Goal: Obtain resource: Download file/media

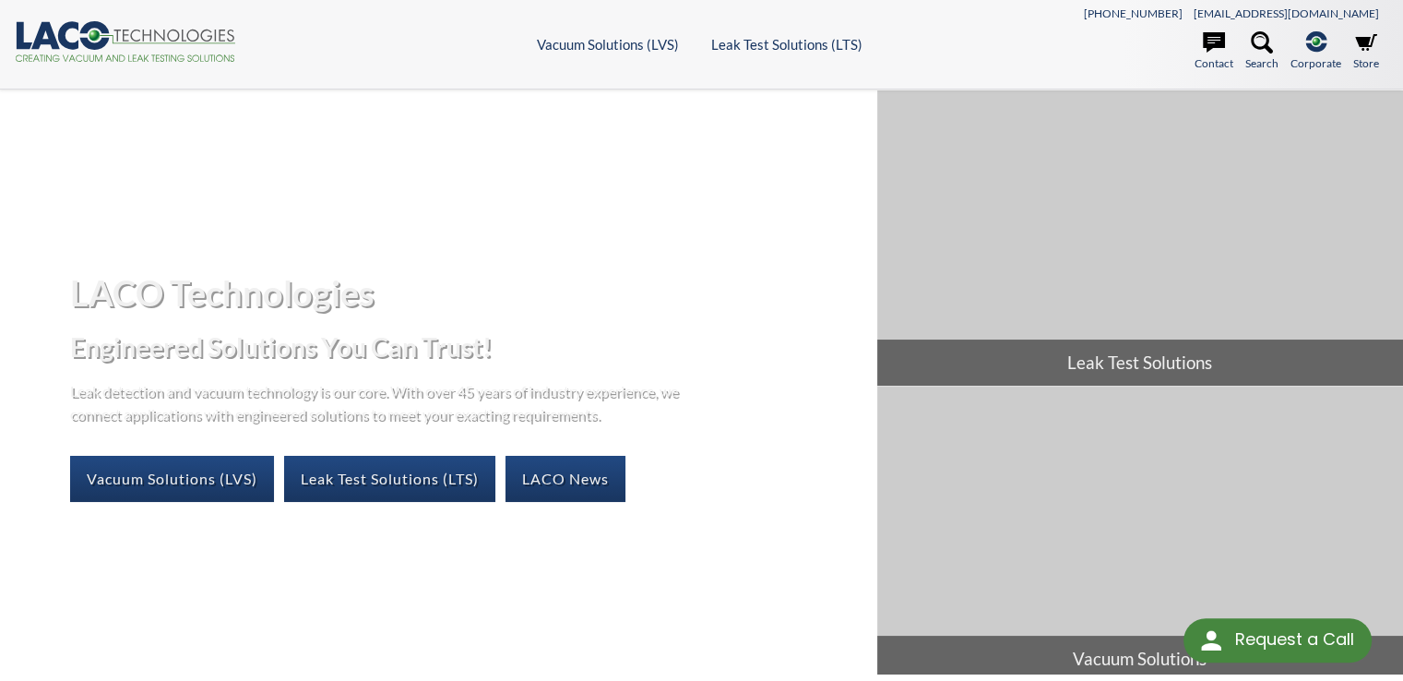
select select "Language Translate Widget"
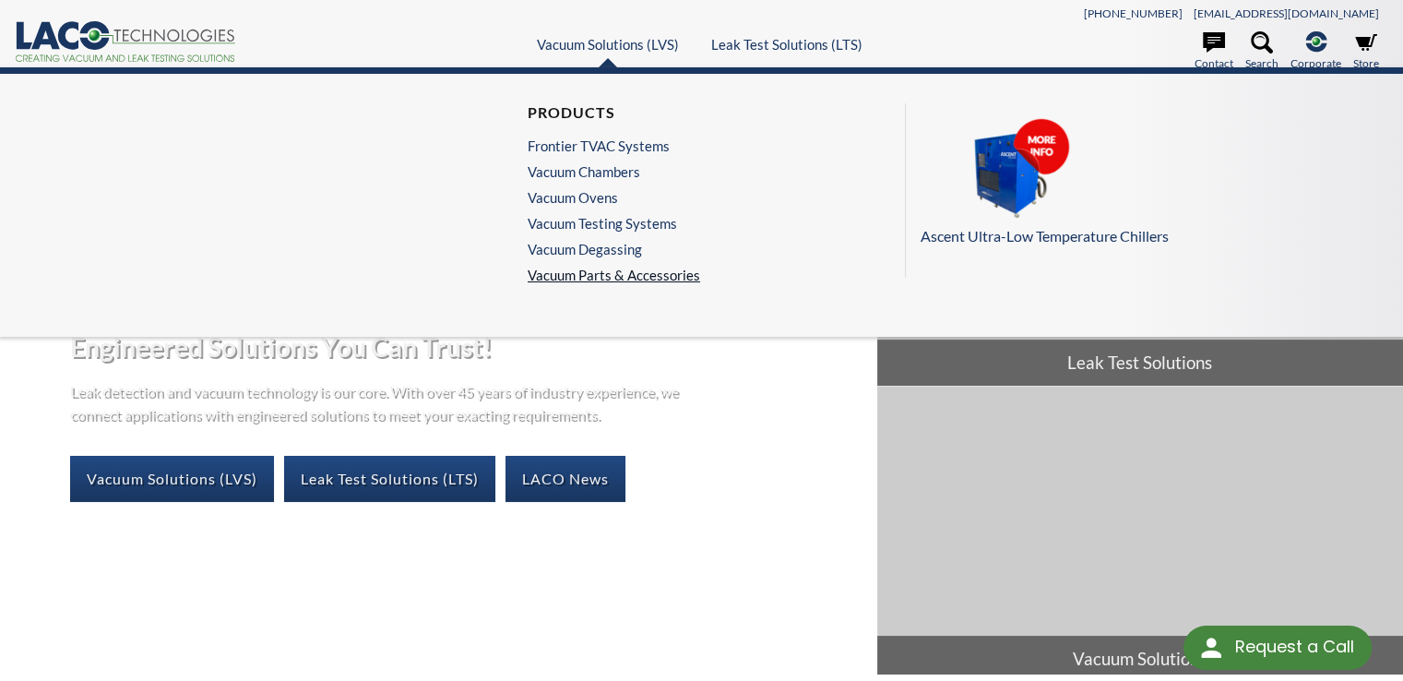
click at [611, 273] on link "Vacuum Parts & Accessories" at bounding box center [613, 275] width 172 height 17
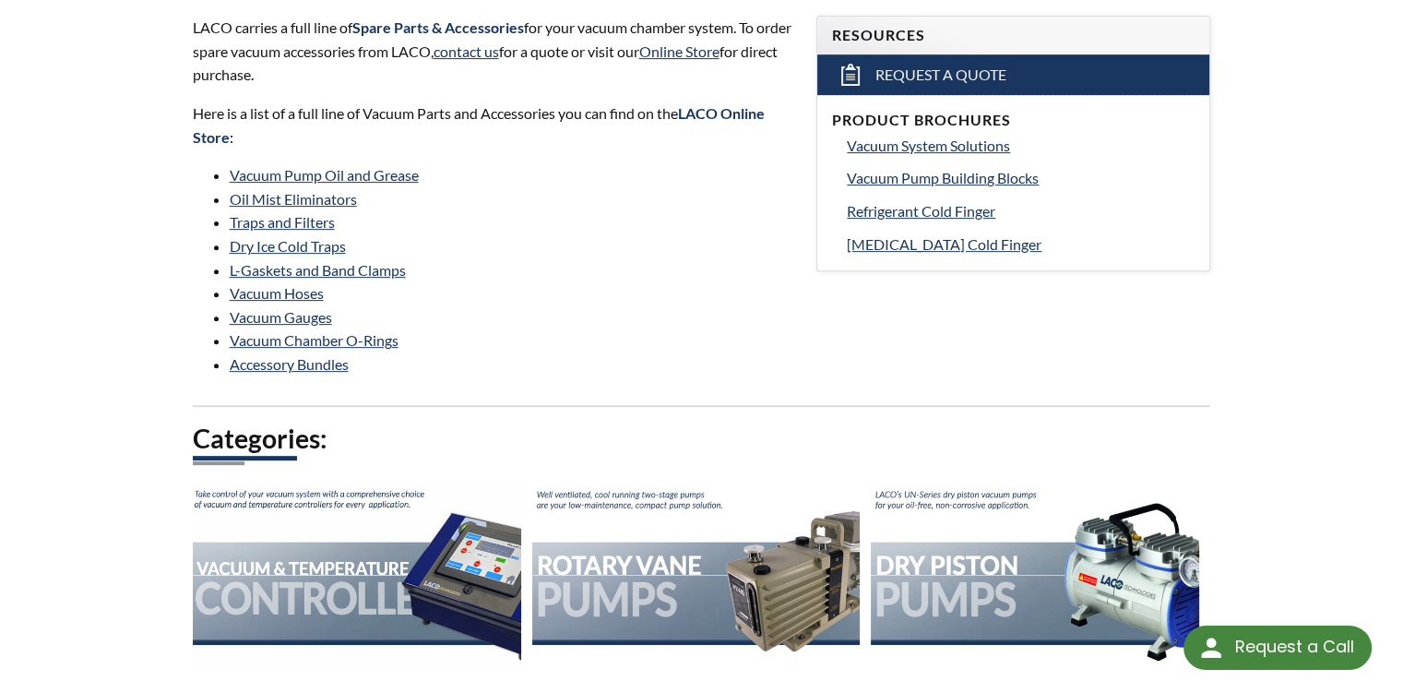
scroll to position [646, 0]
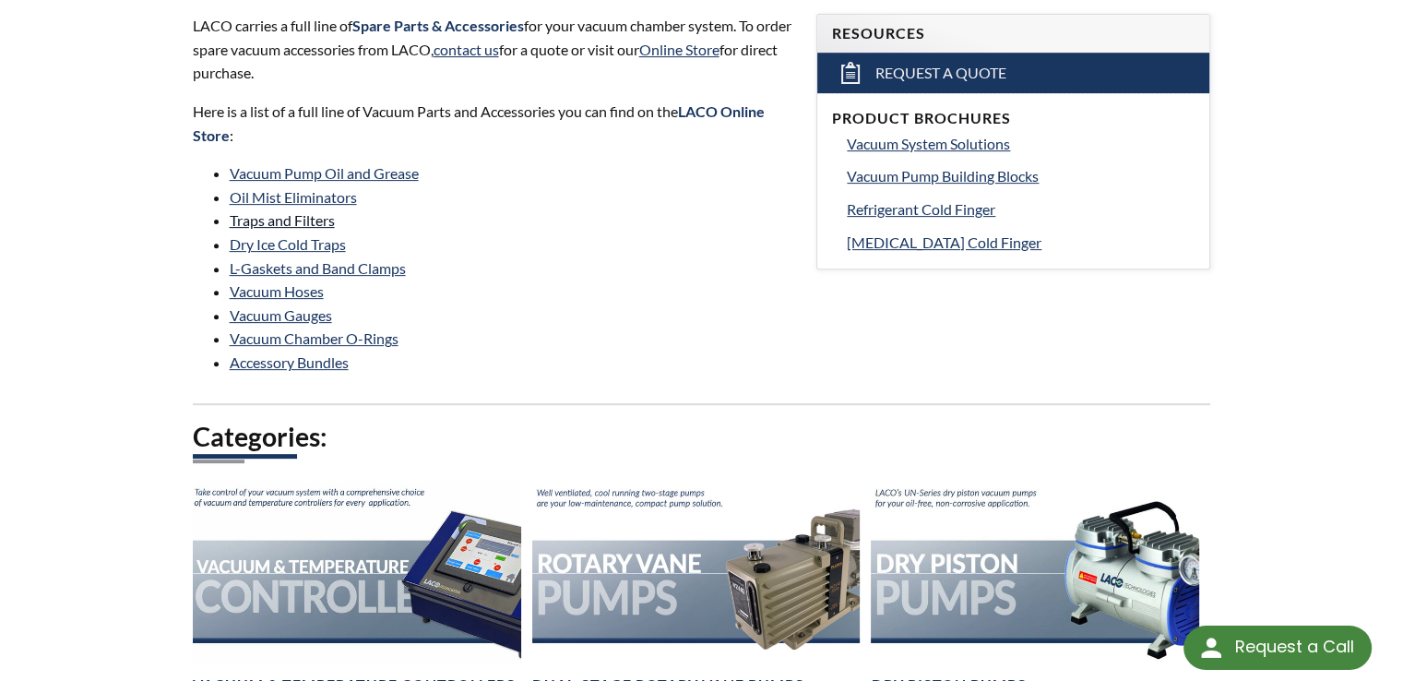
click at [280, 218] on link "Traps and Filters" at bounding box center [282, 220] width 105 height 18
click at [315, 244] on link "Dry Ice Cold Traps" at bounding box center [288, 244] width 116 height 18
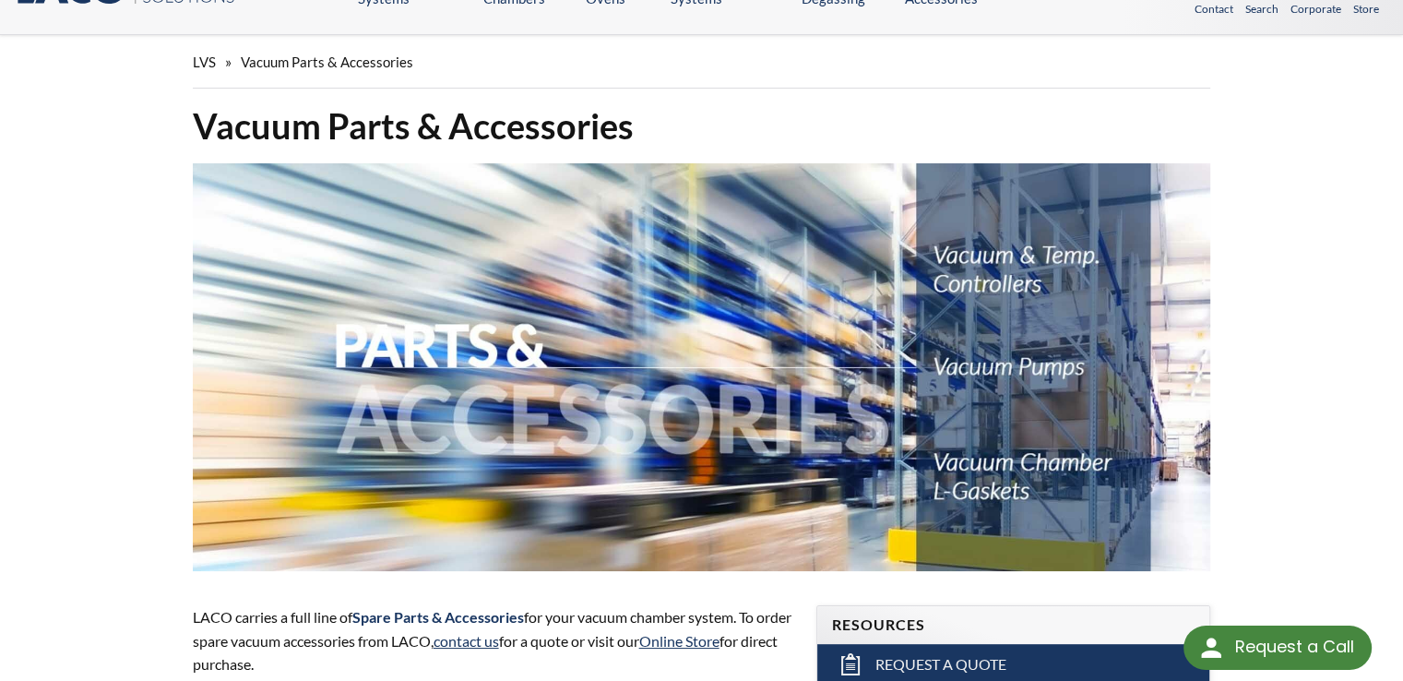
scroll to position [0, 0]
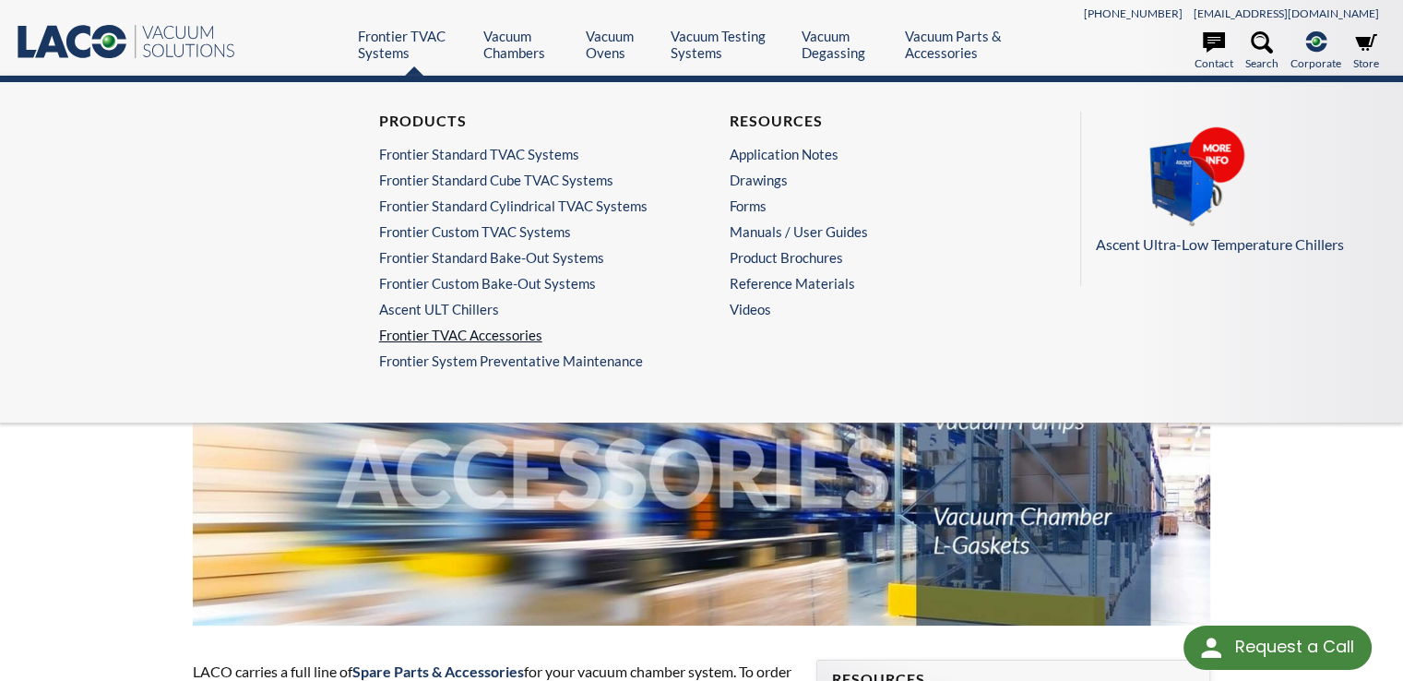
click at [464, 334] on link "Frontier TVAC Accessories" at bounding box center [521, 334] width 285 height 17
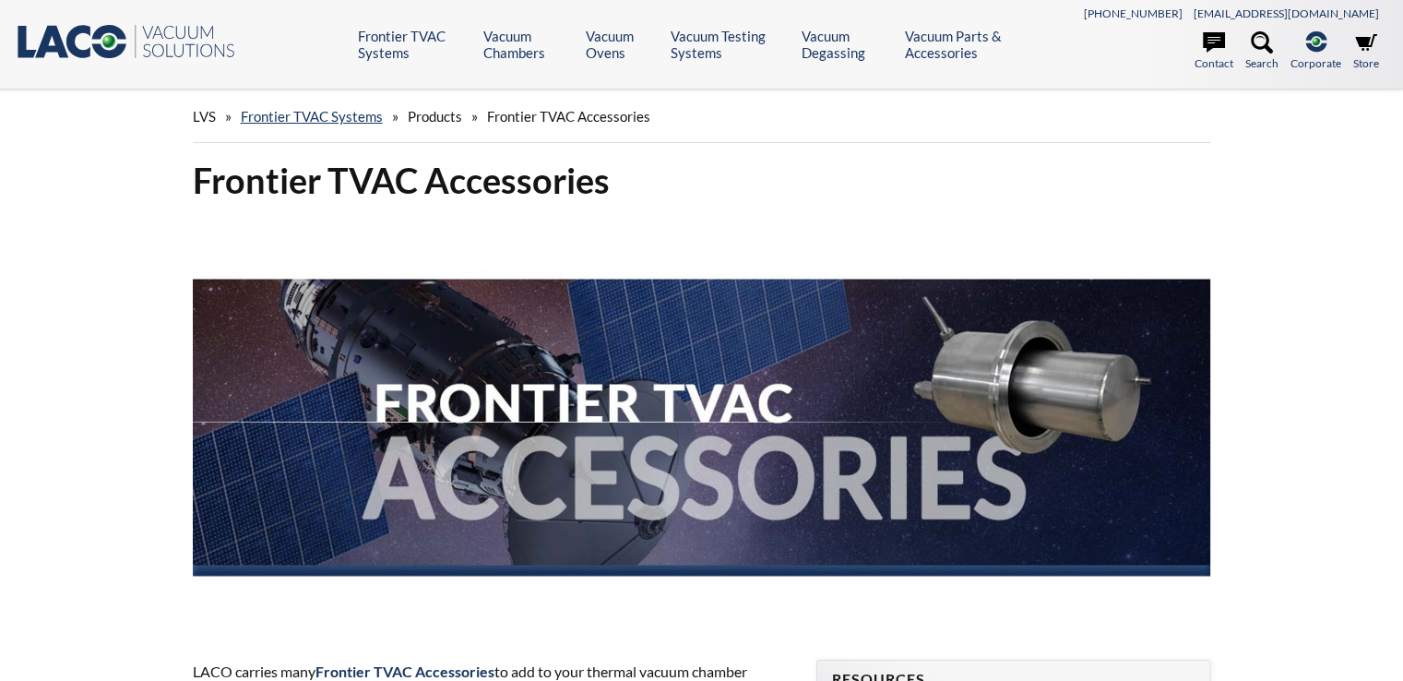
select select "Language Translate Widget"
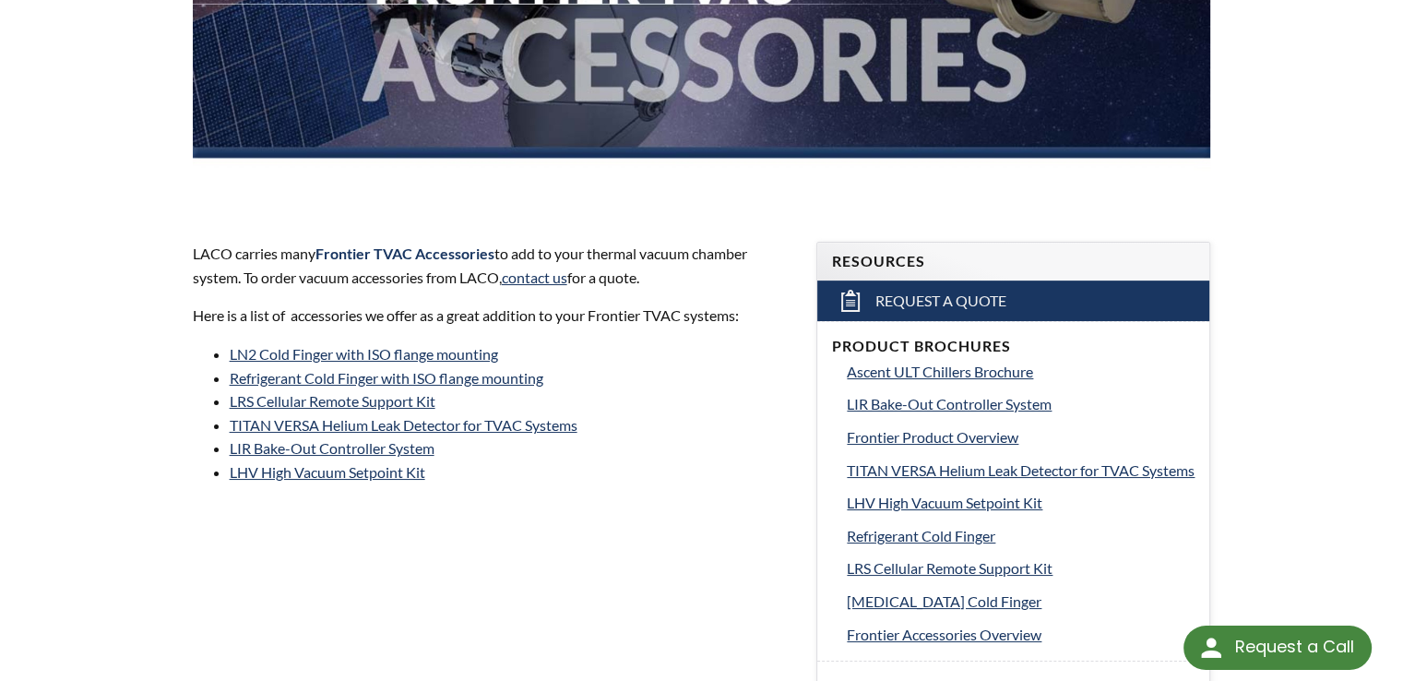
scroll to position [461, 0]
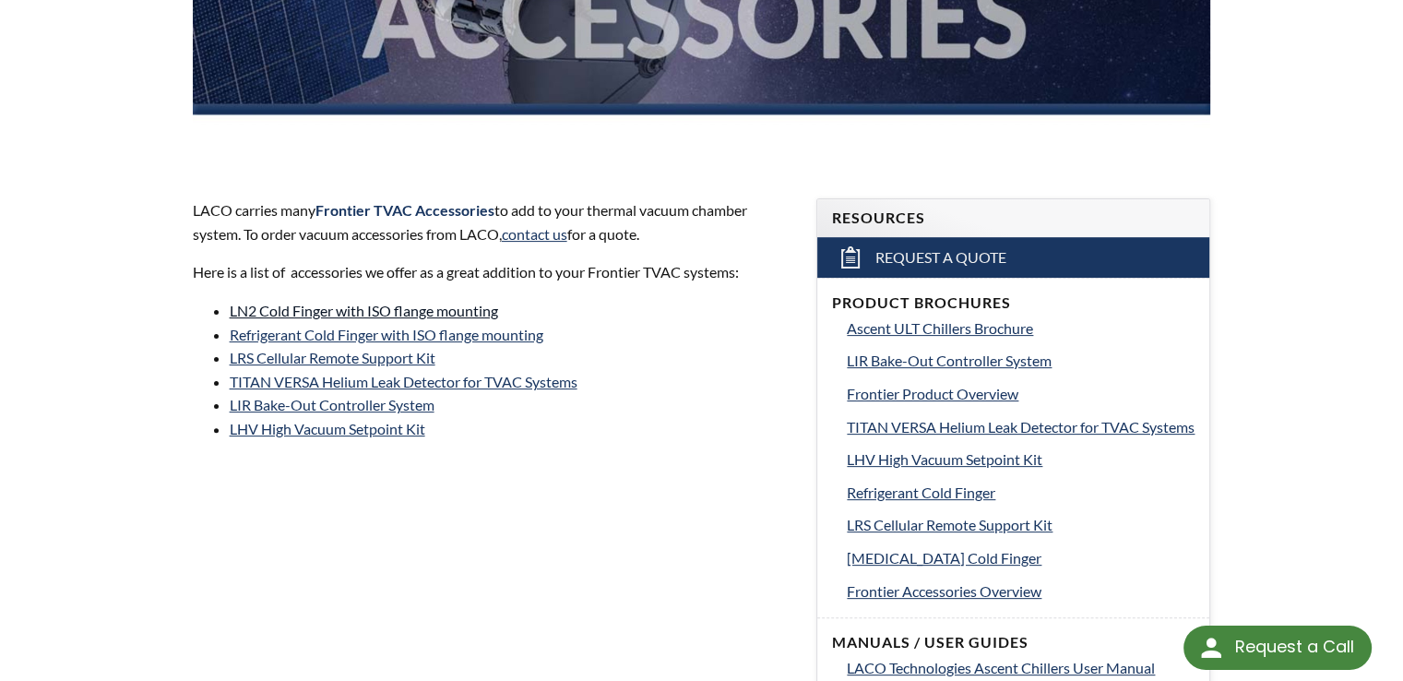
click at [323, 314] on link "LN2 Cold Finger with ISO flange mounting" at bounding box center [364, 311] width 268 height 18
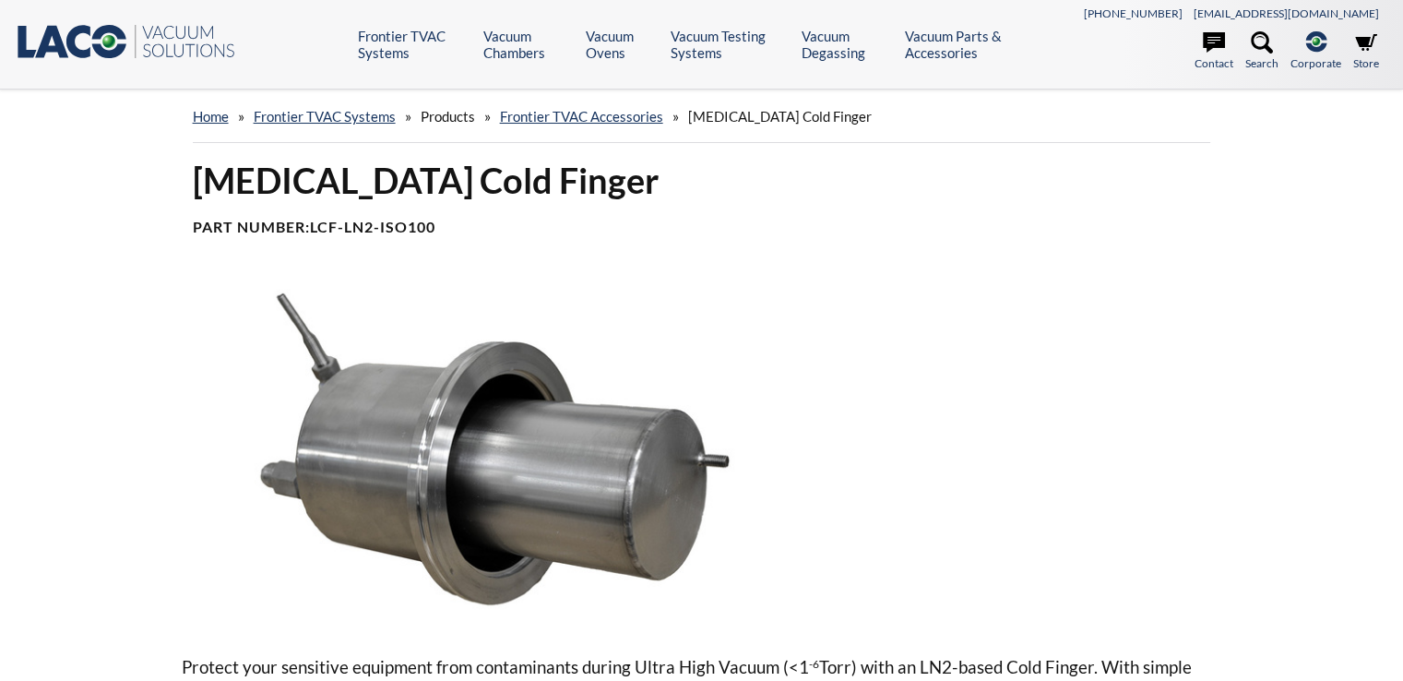
select select "Language Translate Widget"
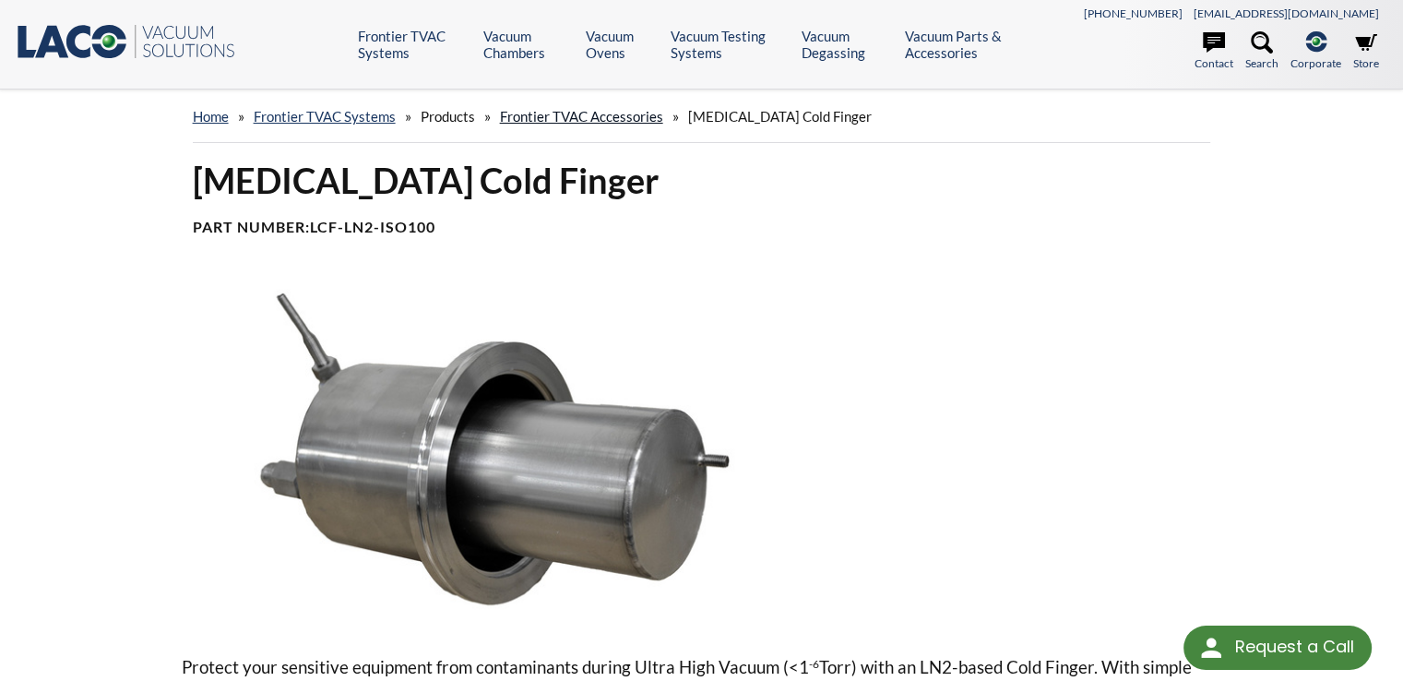
click at [623, 116] on link "Frontier TVAC Accessories" at bounding box center [581, 116] width 163 height 17
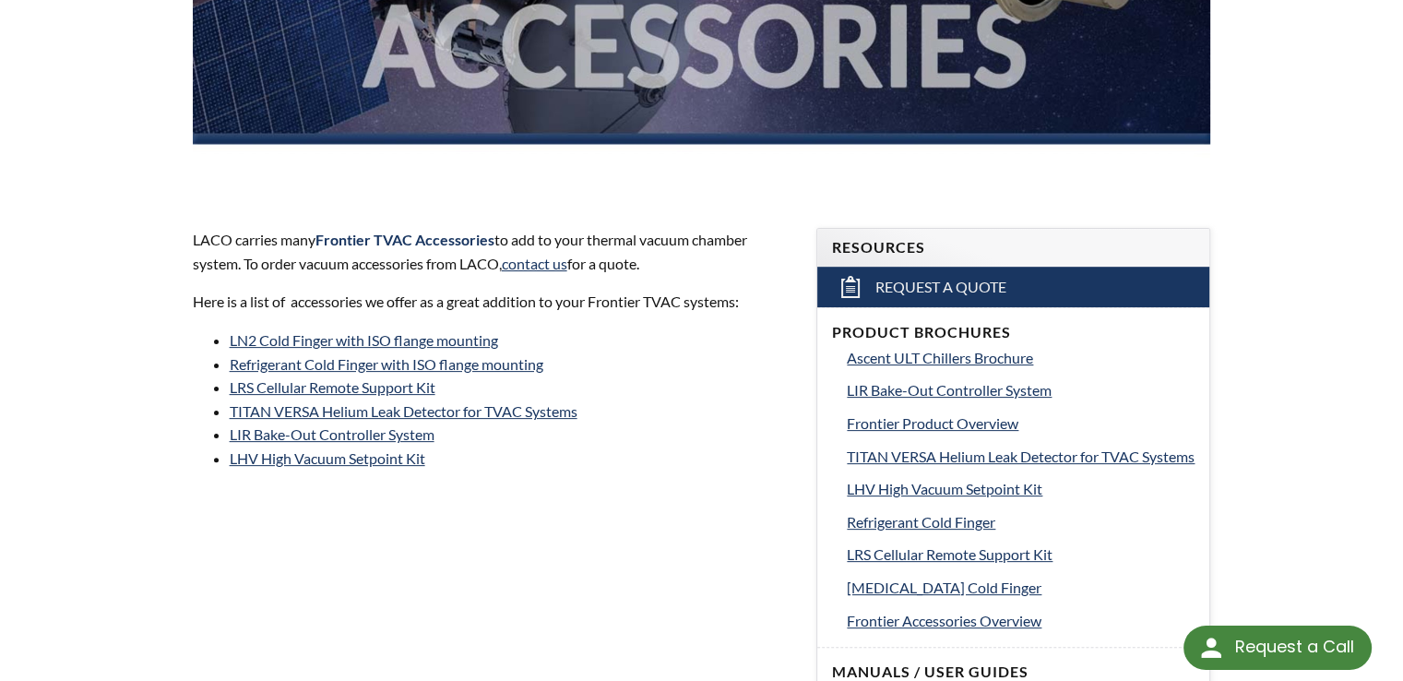
scroll to position [461, 0]
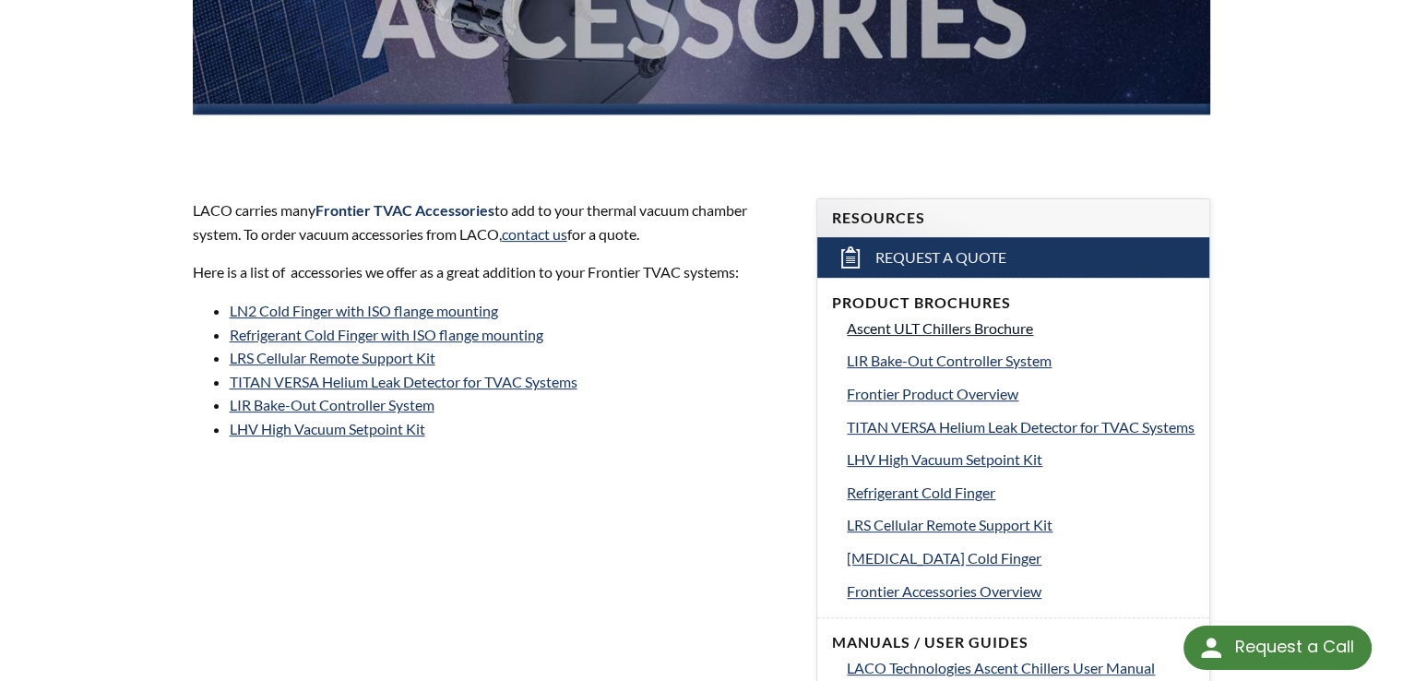
click at [922, 327] on span "Ascent ULT Chillers Brochure" at bounding box center [940, 328] width 186 height 18
